Goal: Task Accomplishment & Management: Manage account settings

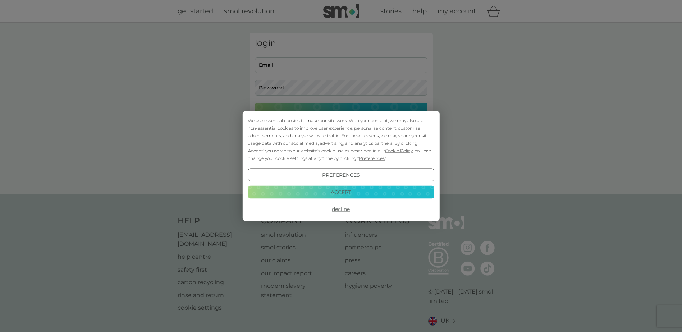
type input "msilvester1964@gmail.com"
click at [342, 192] on button "Accept" at bounding box center [341, 192] width 186 height 13
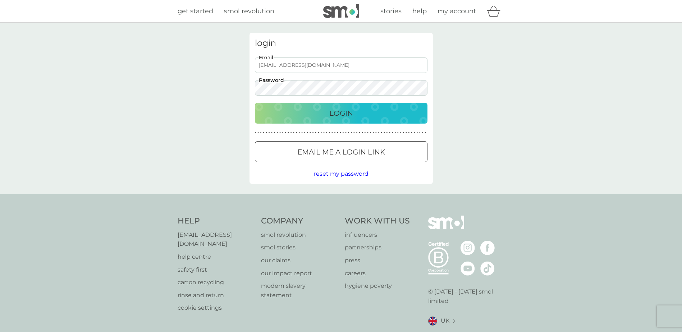
click at [335, 113] on p "Login" at bounding box center [341, 114] width 24 height 12
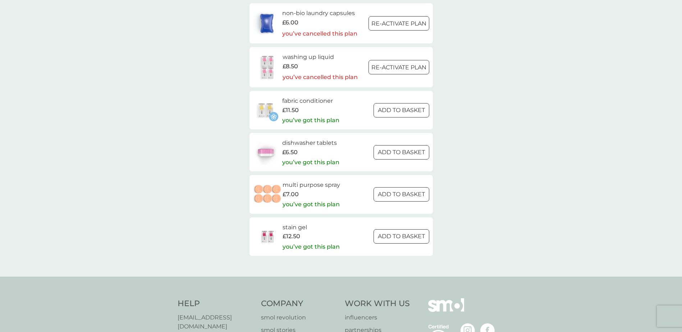
scroll to position [1007, 0]
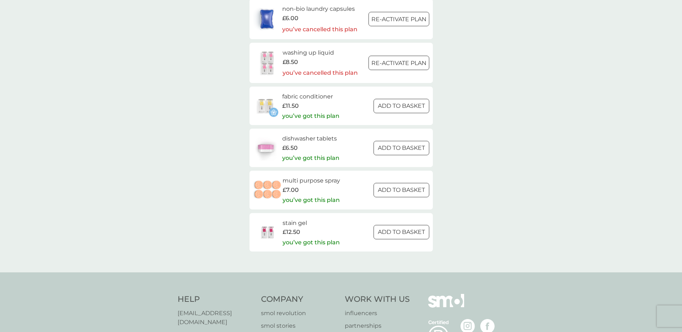
click at [316, 116] on p "you’ve got this plan" at bounding box center [310, 115] width 57 height 9
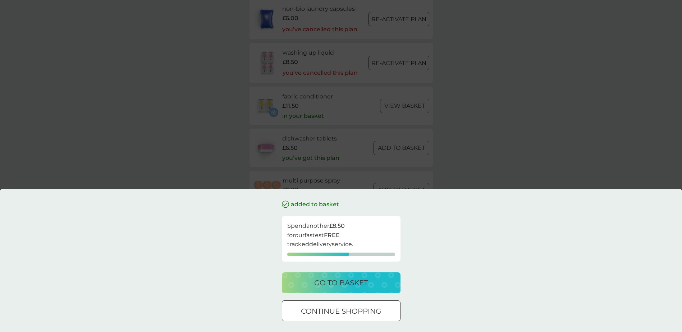
click at [319, 310] on p "continue shopping" at bounding box center [341, 312] width 80 height 12
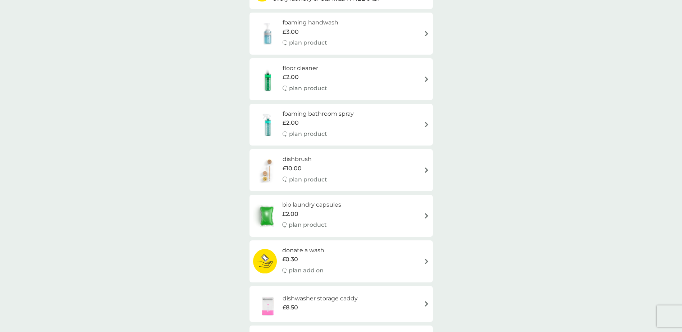
scroll to position [0, 0]
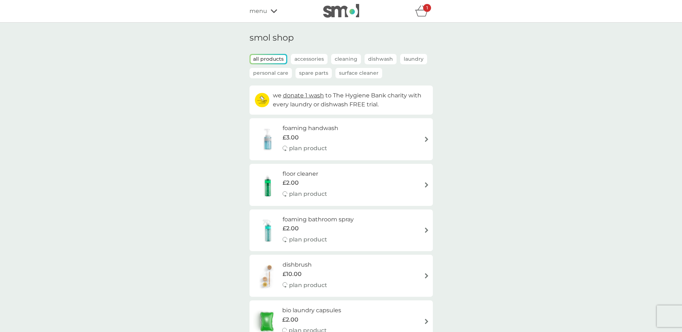
click at [421, 12] on icon "basket" at bounding box center [422, 10] width 14 height 11
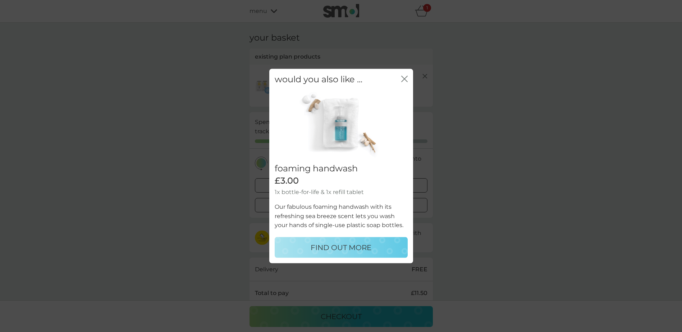
click at [404, 78] on icon "close" at bounding box center [403, 79] width 3 height 6
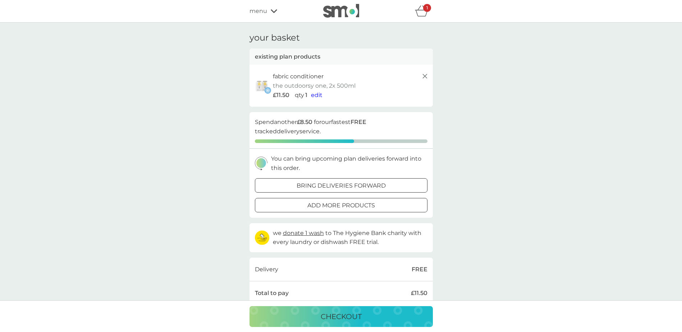
click at [315, 94] on span "edit" at bounding box center [317, 95] width 12 height 7
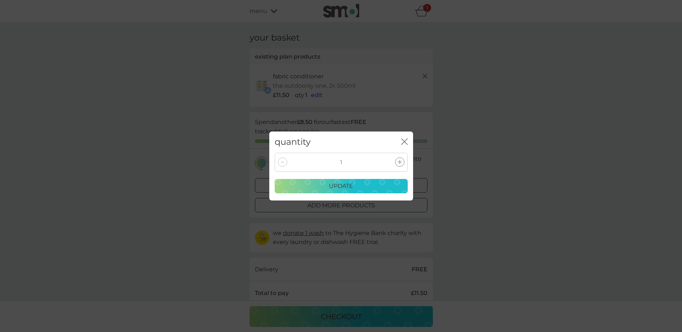
click at [283, 163] on div at bounding box center [282, 162] width 9 height 9
drag, startPoint x: 345, startPoint y: 163, endPoint x: 331, endPoint y: 161, distance: 13.8
click at [331, 161] on div "1" at bounding box center [341, 162] width 133 height 19
drag, startPoint x: 331, startPoint y: 161, endPoint x: 292, endPoint y: 163, distance: 39.2
click at [286, 162] on div at bounding box center [282, 162] width 9 height 9
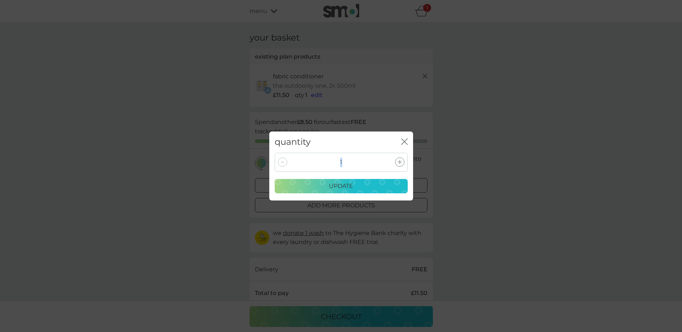
click at [401, 160] on icon at bounding box center [400, 162] width 4 height 4
click at [282, 163] on div at bounding box center [282, 162] width 9 height 9
click at [282, 163] on icon at bounding box center [282, 162] width 3 height 1
click at [406, 142] on icon "close" at bounding box center [404, 141] width 6 height 6
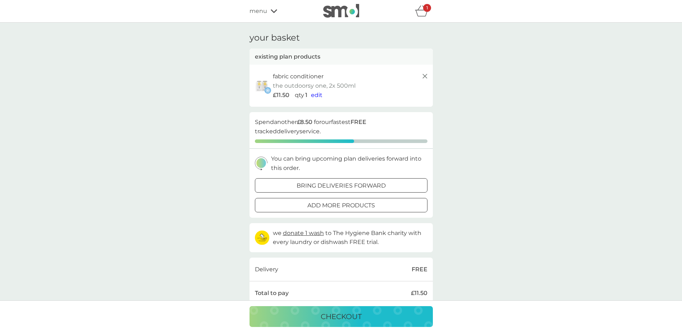
click at [424, 75] on icon at bounding box center [425, 76] width 9 height 9
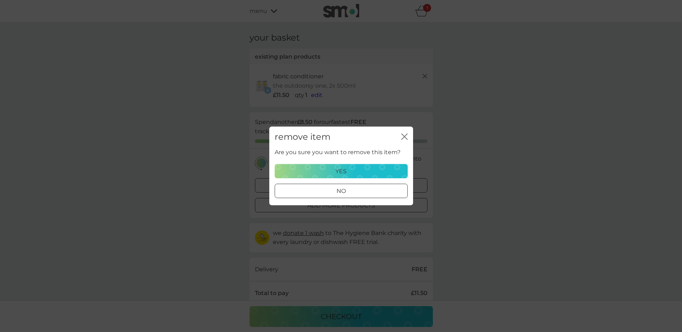
click at [338, 167] on p "yes" at bounding box center [341, 171] width 11 height 9
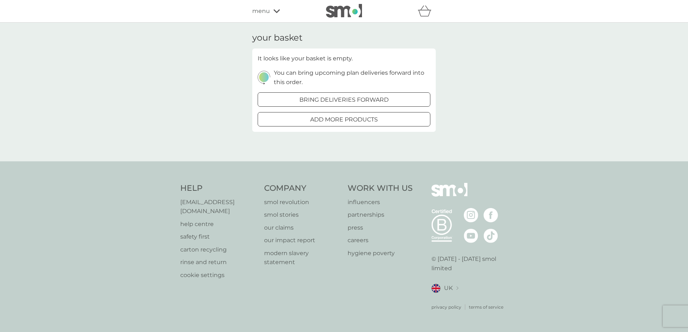
click at [263, 11] on span "menu" at bounding box center [261, 10] width 18 height 9
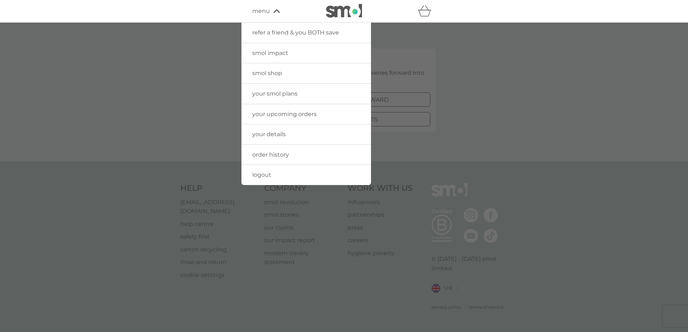
click at [277, 94] on span "your smol plans" at bounding box center [274, 93] width 45 height 7
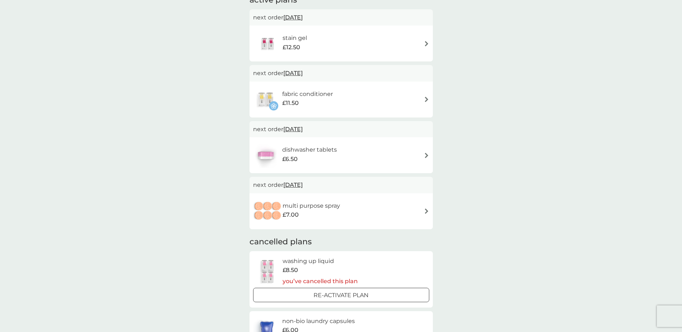
scroll to position [72, 0]
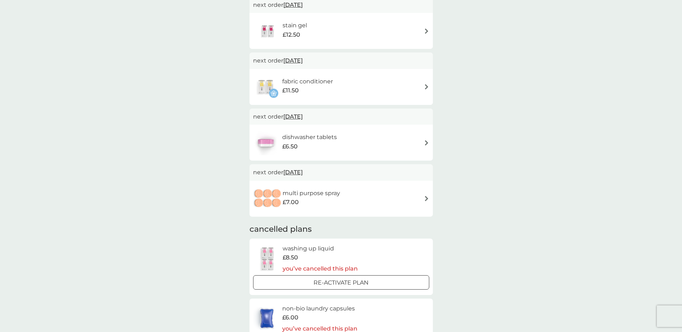
click at [427, 86] on img at bounding box center [426, 86] width 5 height 5
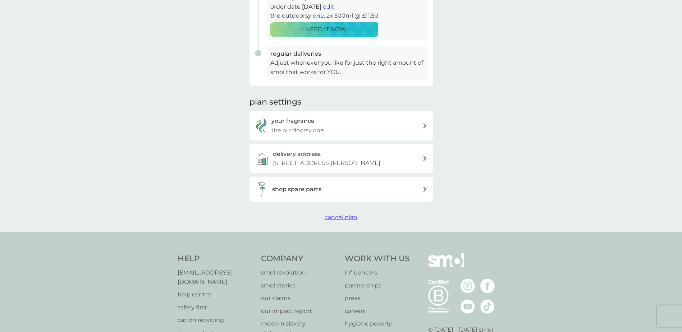
scroll to position [180, 0]
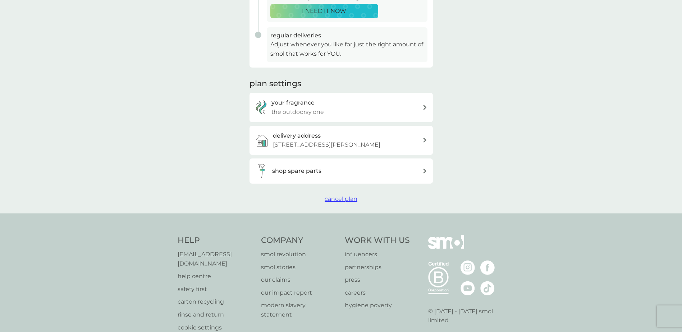
click at [424, 106] on icon at bounding box center [424, 107] width 3 height 5
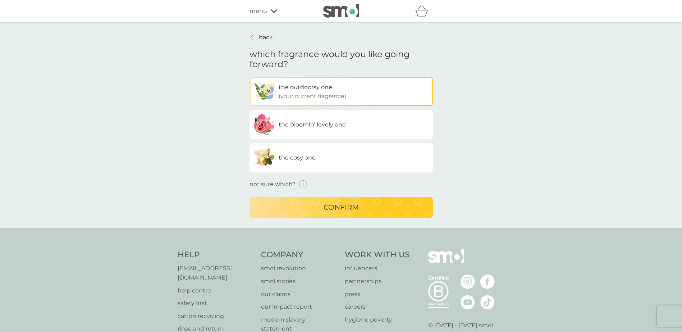
click at [260, 38] on p "back" at bounding box center [266, 37] width 14 height 9
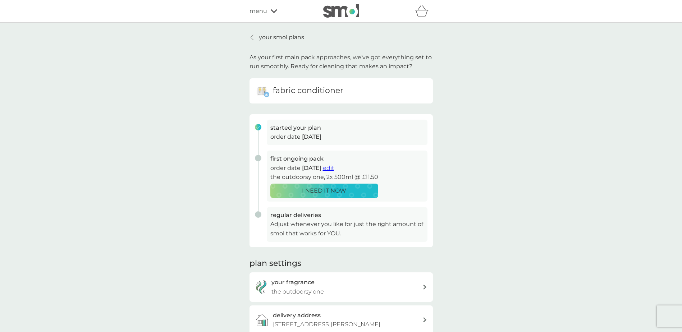
click at [269, 39] on p "your smol plans" at bounding box center [281, 37] width 45 height 9
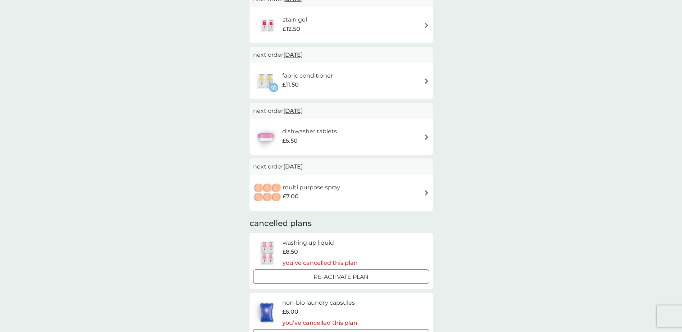
scroll to position [36, 0]
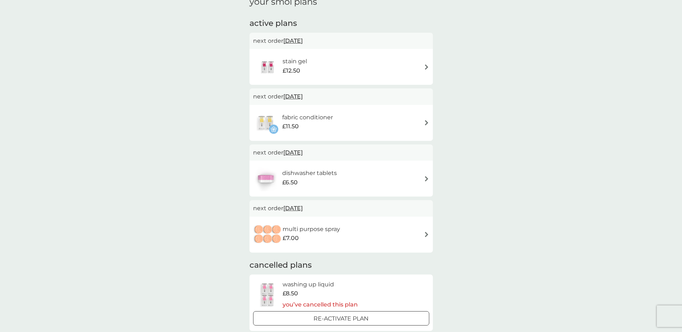
click at [295, 96] on span "[DATE]" at bounding box center [292, 97] width 19 height 14
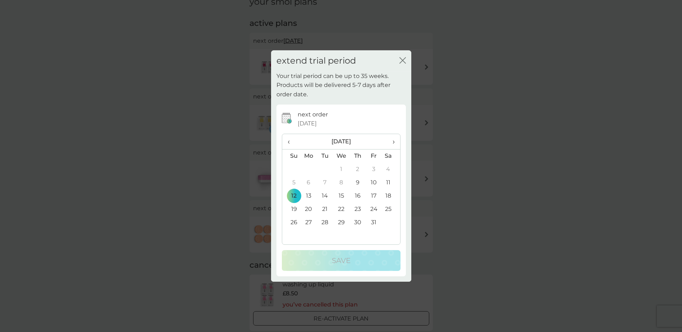
click at [402, 60] on icon "close" at bounding box center [401, 61] width 3 height 6
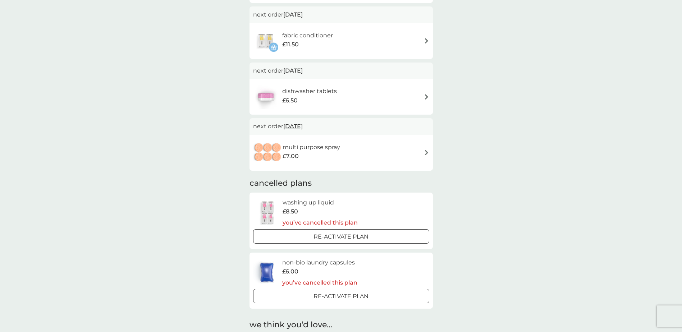
scroll to position [0, 0]
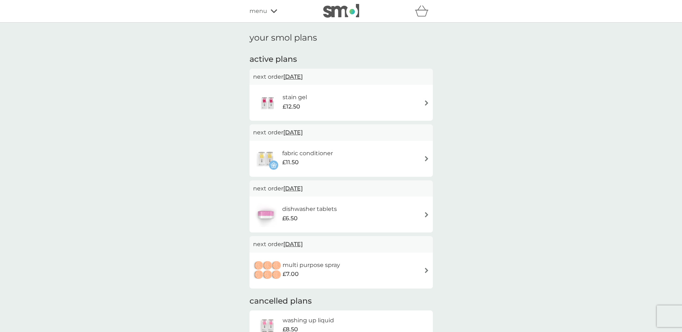
click at [427, 102] on img at bounding box center [426, 102] width 5 height 5
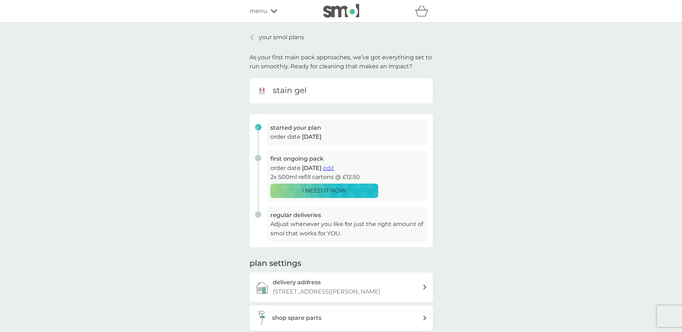
click at [259, 127] on div "started your plan order date 10 Aug 2025" at bounding box center [339, 135] width 178 height 31
click at [257, 159] on div "first ongoing pack order date 12 Oct 2025 edit 2x 500ml refill cartons @ £12.50…" at bounding box center [339, 179] width 178 height 56
click at [334, 168] on span "edit" at bounding box center [328, 168] width 11 height 7
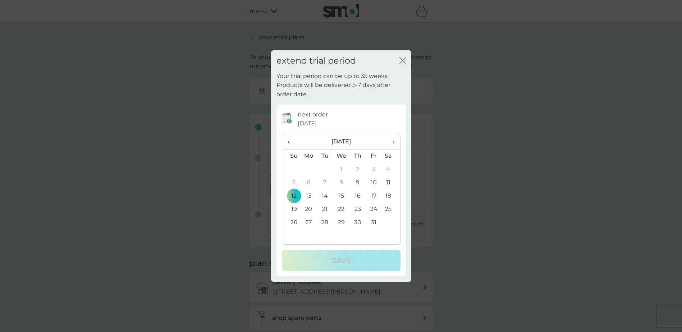
click at [404, 60] on icon "close" at bounding box center [403, 60] width 6 height 6
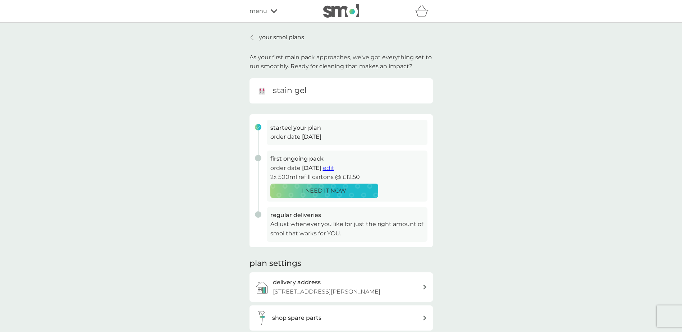
click at [265, 37] on p "your smol plans" at bounding box center [281, 37] width 45 height 9
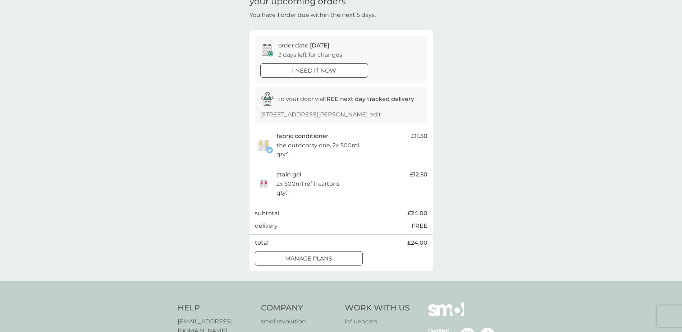
scroll to position [72, 0]
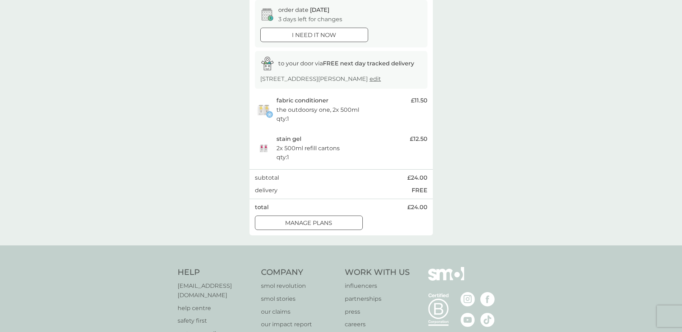
click at [302, 227] on div at bounding box center [309, 223] width 26 height 8
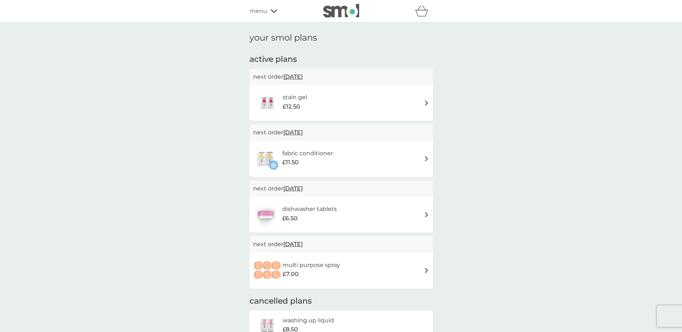
click at [428, 102] on img at bounding box center [426, 102] width 5 height 5
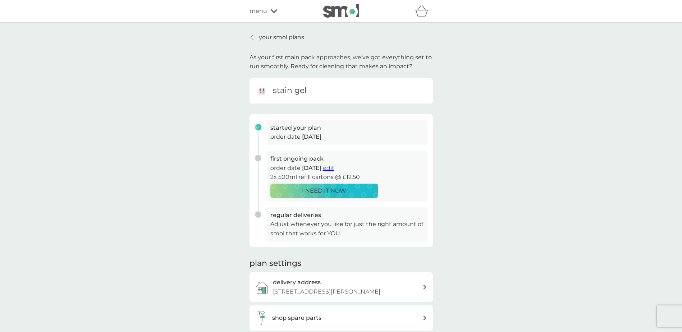
click at [294, 87] on h6 "stain gel" at bounding box center [290, 90] width 34 height 11
click at [290, 136] on p "order date [DATE]" at bounding box center [347, 136] width 154 height 9
click at [322, 140] on span "[DATE]" at bounding box center [311, 136] width 19 height 7
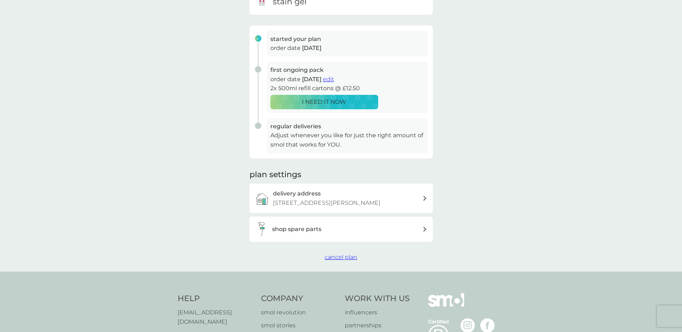
scroll to position [108, 0]
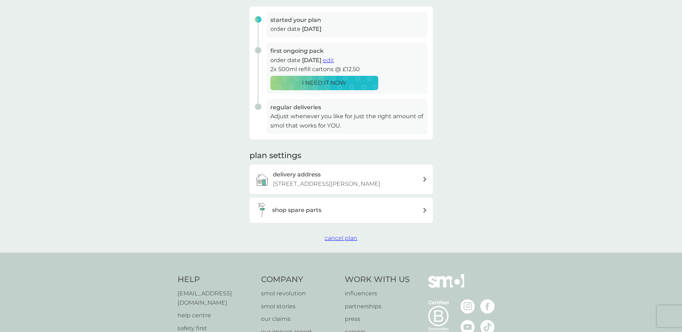
click at [338, 242] on span "cancel plan" at bounding box center [341, 238] width 33 height 7
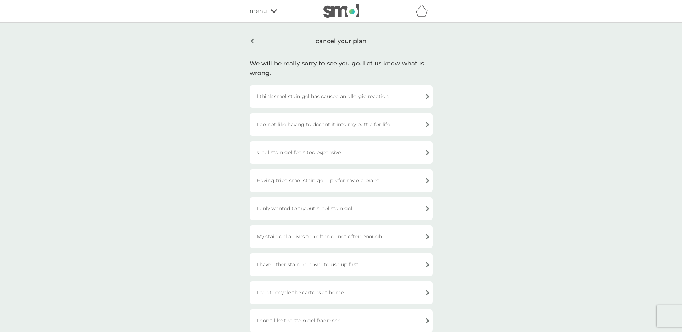
click at [427, 264] on div "I have other stain remover to use up first." at bounding box center [341, 265] width 183 height 23
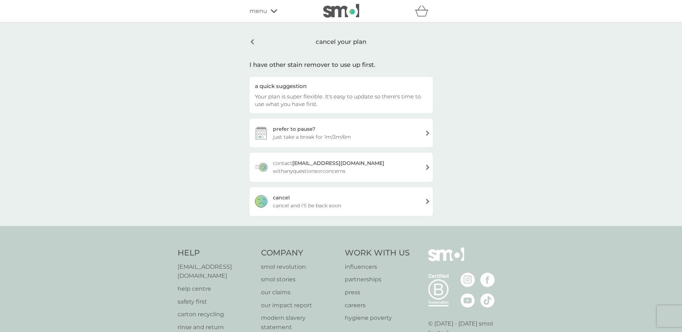
click at [340, 41] on div "cancel your plan" at bounding box center [341, 42] width 183 height 18
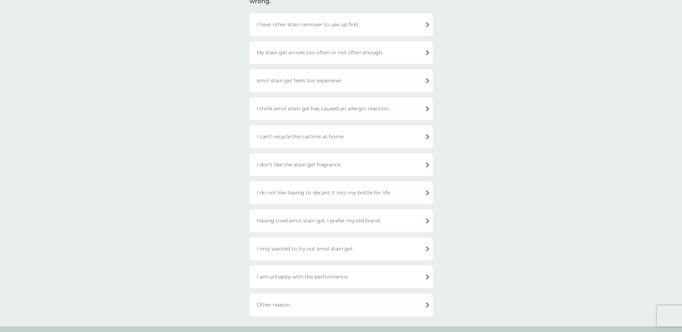
scroll to position [36, 0]
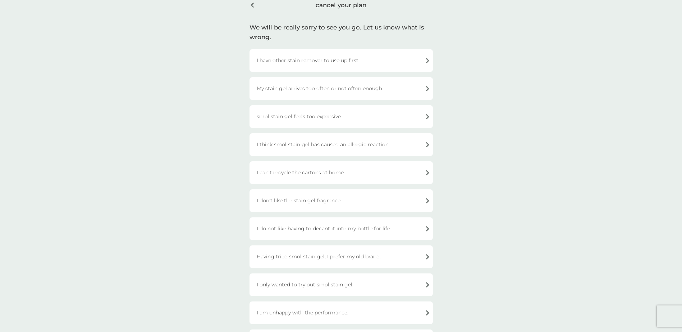
click at [310, 60] on div "I have other stain remover to use up first." at bounding box center [341, 60] width 183 height 23
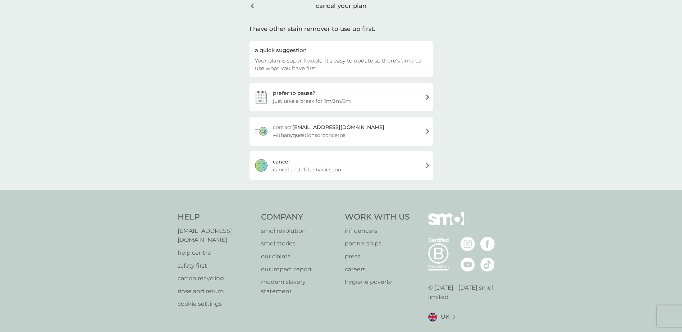
click at [407, 98] on div "prefer to pause? just take a break for 1m/3m/6m" at bounding box center [341, 97] width 183 height 29
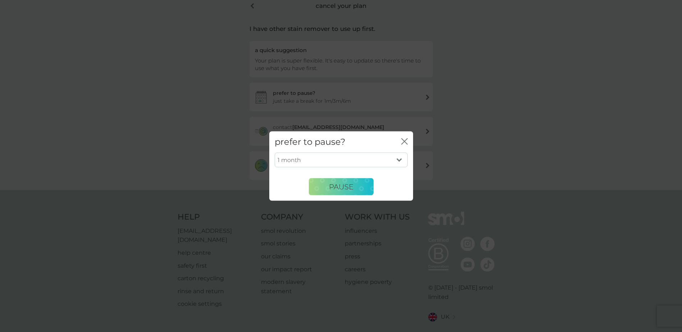
click at [400, 160] on select "1 month 3 months 6 months" at bounding box center [341, 159] width 133 height 15
select select "6"
click at [275, 152] on select "1 month 3 months 6 months" at bounding box center [341, 159] width 133 height 15
click at [339, 187] on span "PAUSE" at bounding box center [341, 186] width 24 height 9
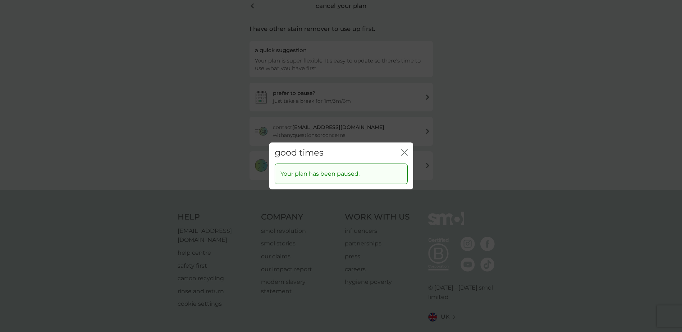
click at [402, 152] on icon "close" at bounding box center [404, 152] width 6 height 6
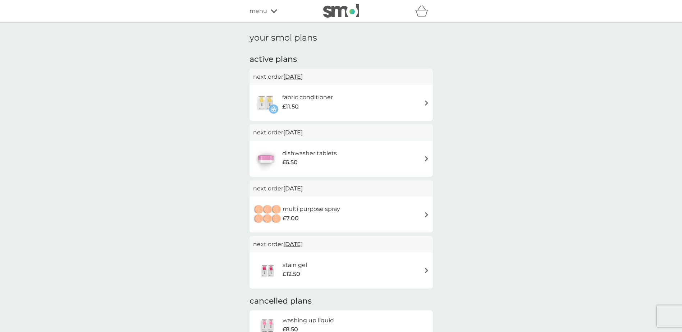
click at [427, 102] on img at bounding box center [426, 102] width 5 height 5
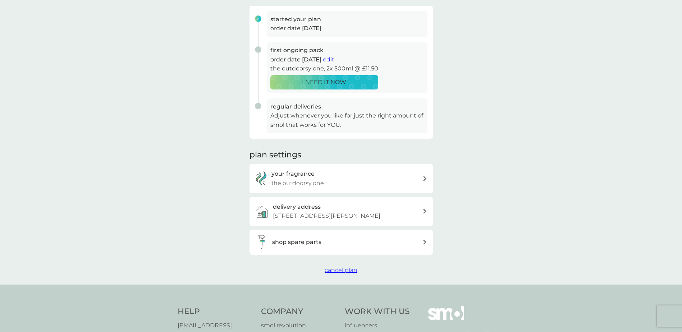
scroll to position [180, 0]
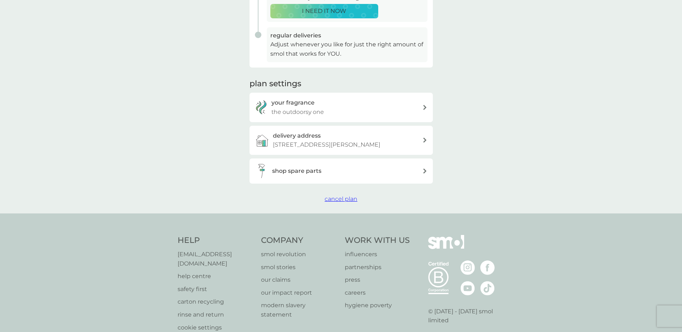
click at [332, 202] on span "cancel plan" at bounding box center [341, 199] width 33 height 7
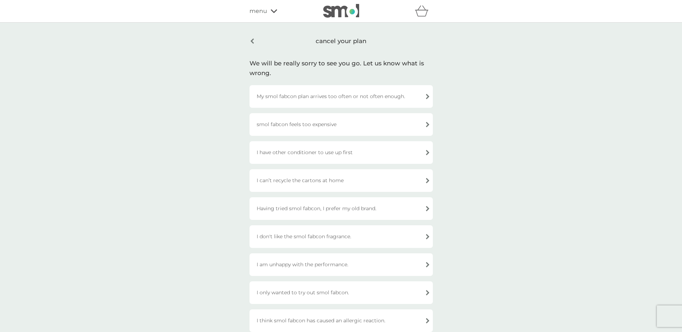
click at [428, 152] on div "I have other conditioner to use up first" at bounding box center [341, 152] width 183 height 23
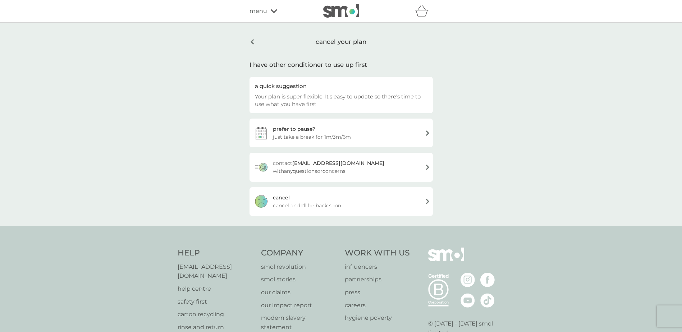
click at [382, 137] on div "prefer to pause? just take a break for 1m/3m/6m" at bounding box center [341, 133] width 183 height 29
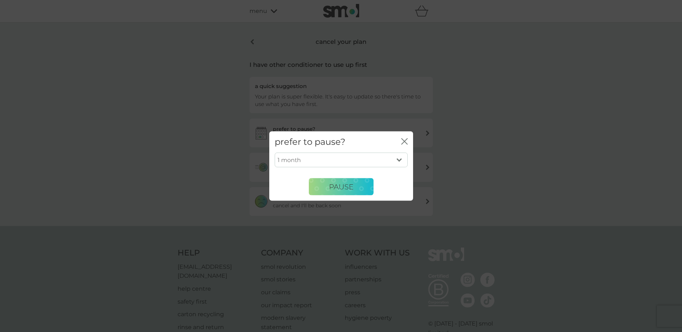
click at [401, 158] on select "1 month 3 months 6 months" at bounding box center [341, 159] width 133 height 15
select select "6"
click at [275, 152] on select "1 month 3 months 6 months" at bounding box center [341, 159] width 133 height 15
click at [341, 188] on span "PAUSE" at bounding box center [341, 186] width 24 height 9
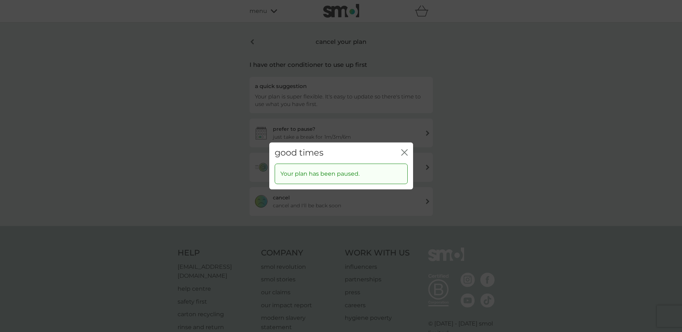
click at [405, 153] on icon "close" at bounding box center [406, 153] width 3 height 6
